Goal: Navigation & Orientation: Understand site structure

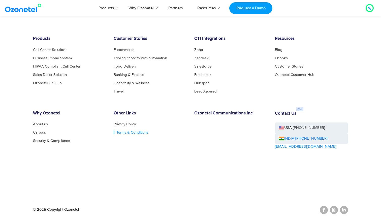
scroll to position [2745, 0]
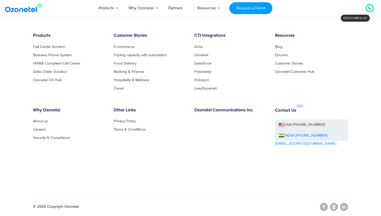
click at [367, 7] on div at bounding box center [369, 8] width 6 height 6
click at [373, 7] on div at bounding box center [370, 8] width 10 height 10
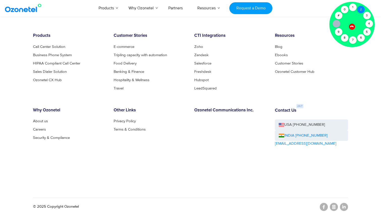
click at [363, 11] on div "2" at bounding box center [361, 10] width 8 height 8
click at [353, 7] on div "1" at bounding box center [353, 8] width 8 height 8
